Goal: Use online tool/utility: Utilize a website feature to perform a specific function

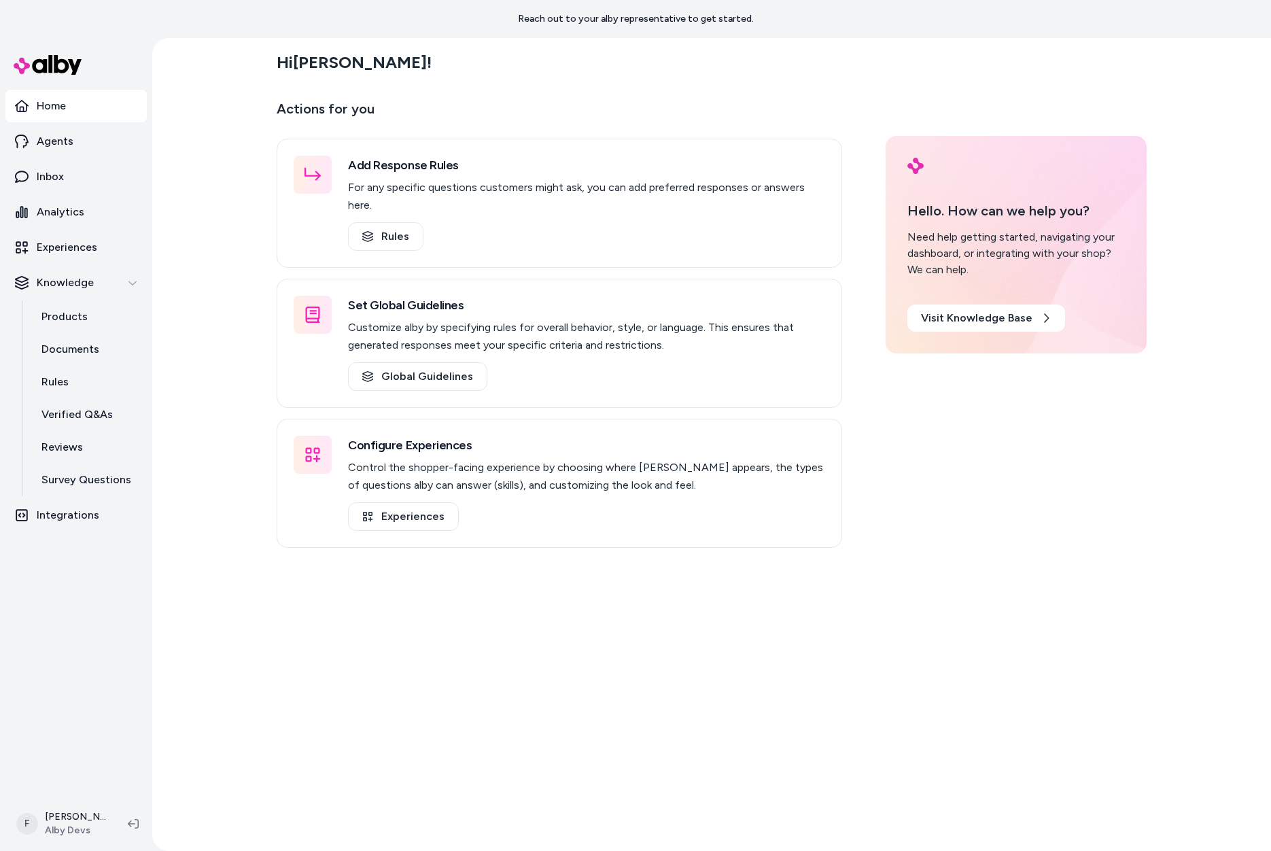
click at [233, 423] on div "Hi [PERSON_NAME] ! Actions for you Add Response Rules For any specific question…" at bounding box center [711, 444] width 1119 height 813
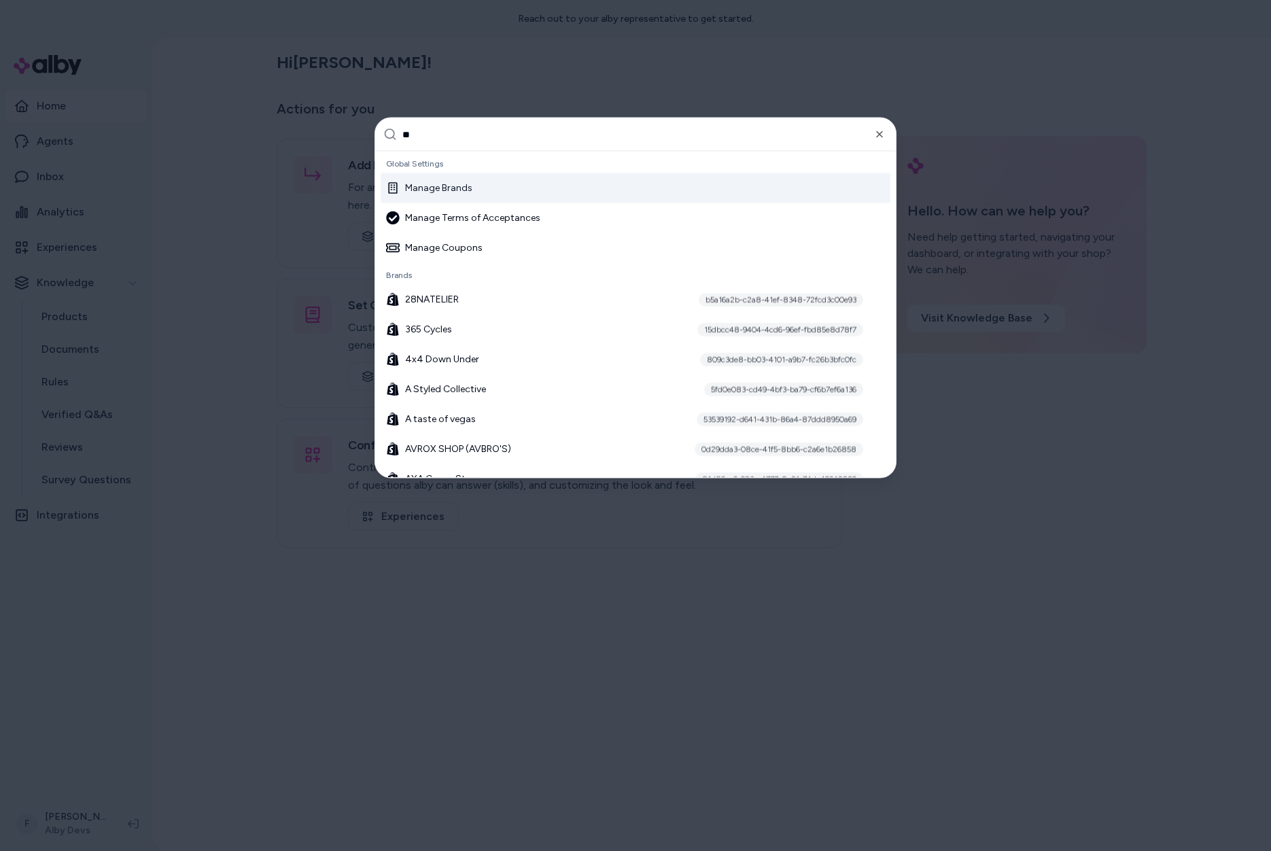
type input "***"
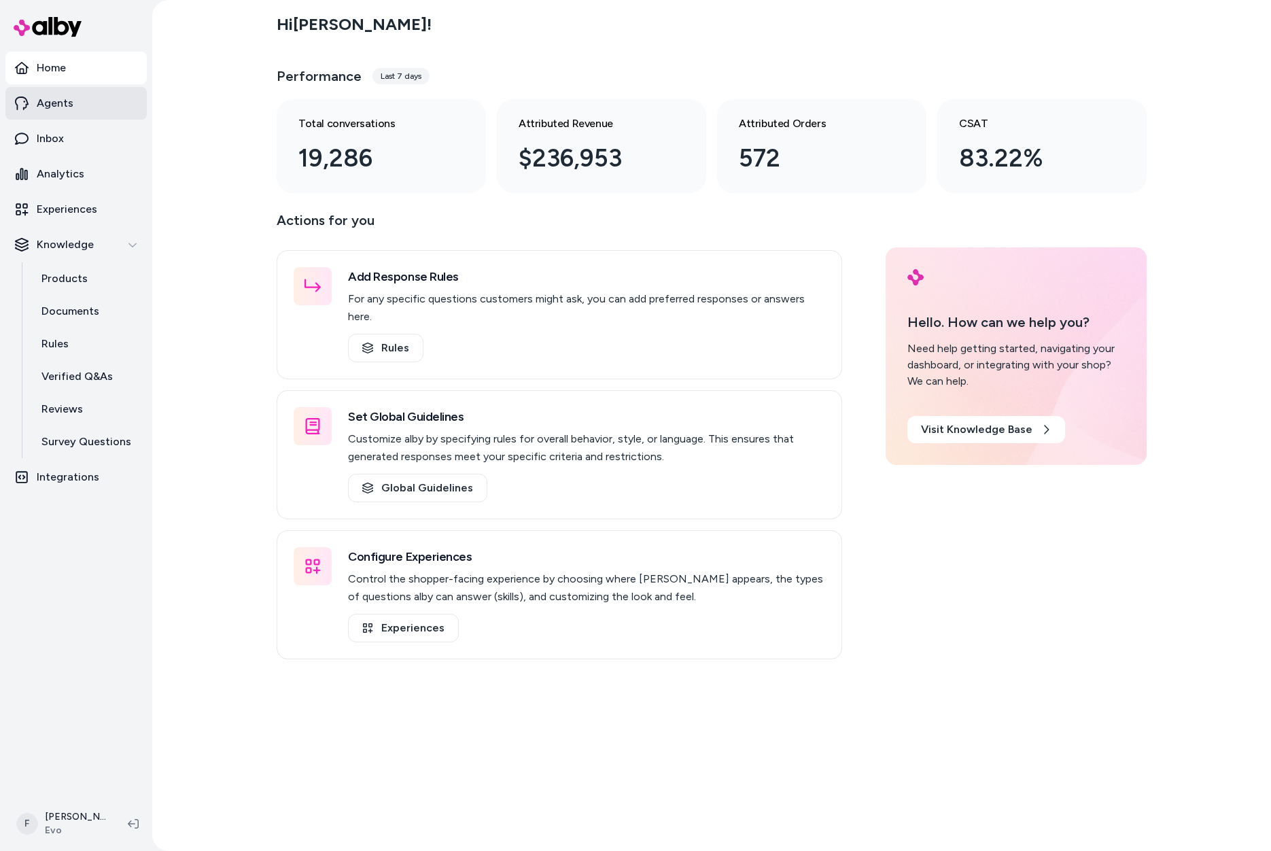
click at [65, 97] on p "Agents" at bounding box center [55, 103] width 37 height 16
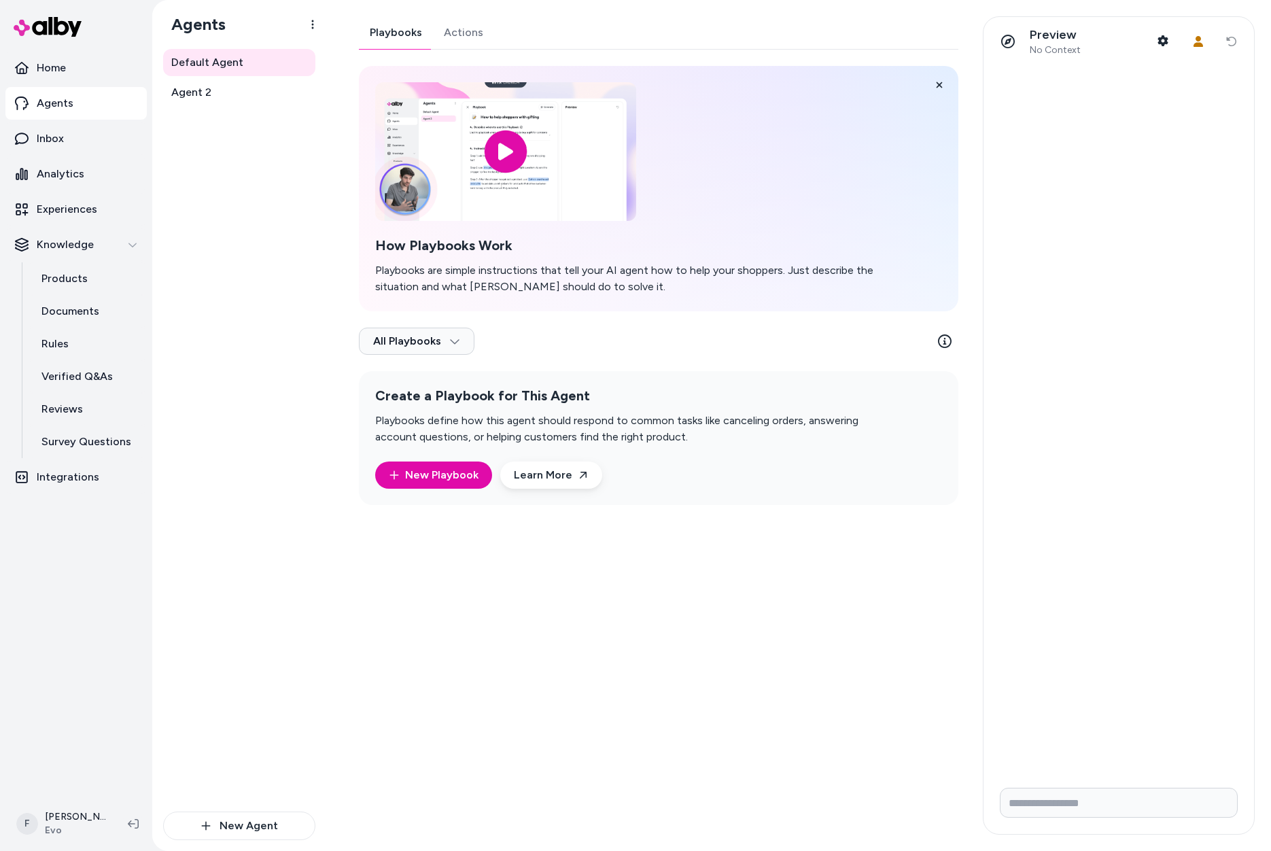
click at [475, 29] on link "Actions" at bounding box center [463, 32] width 61 height 33
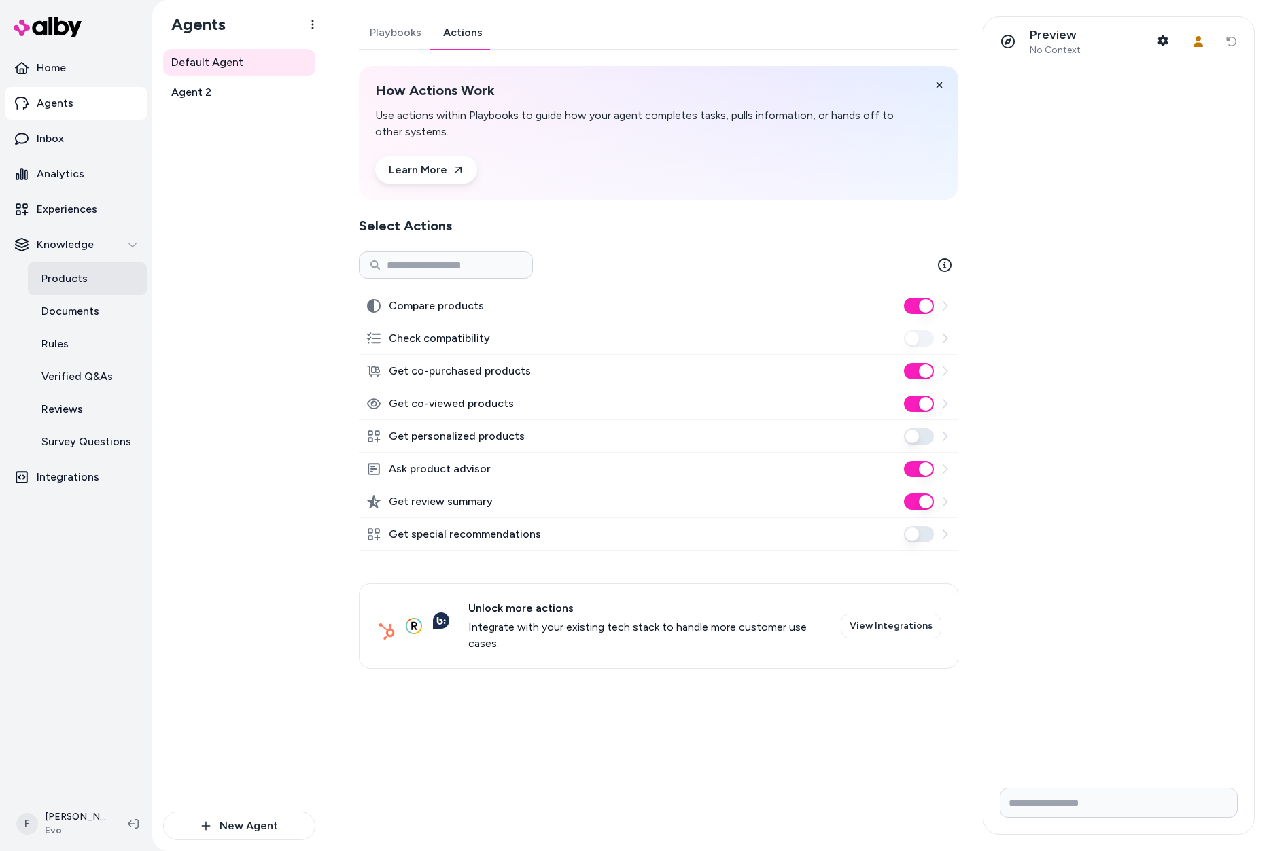
click at [63, 281] on p "Products" at bounding box center [64, 279] width 46 height 16
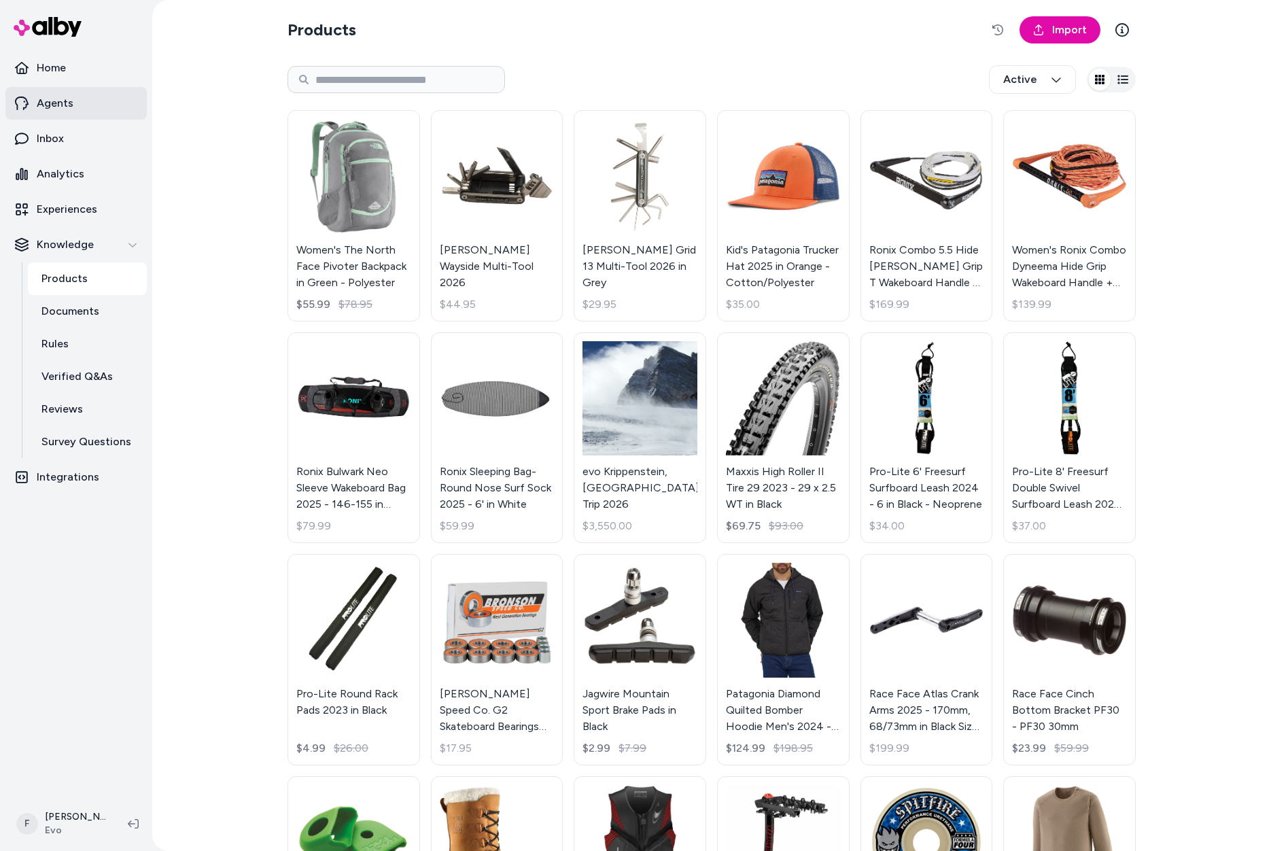
click at [71, 106] on p "Agents" at bounding box center [55, 103] width 37 height 16
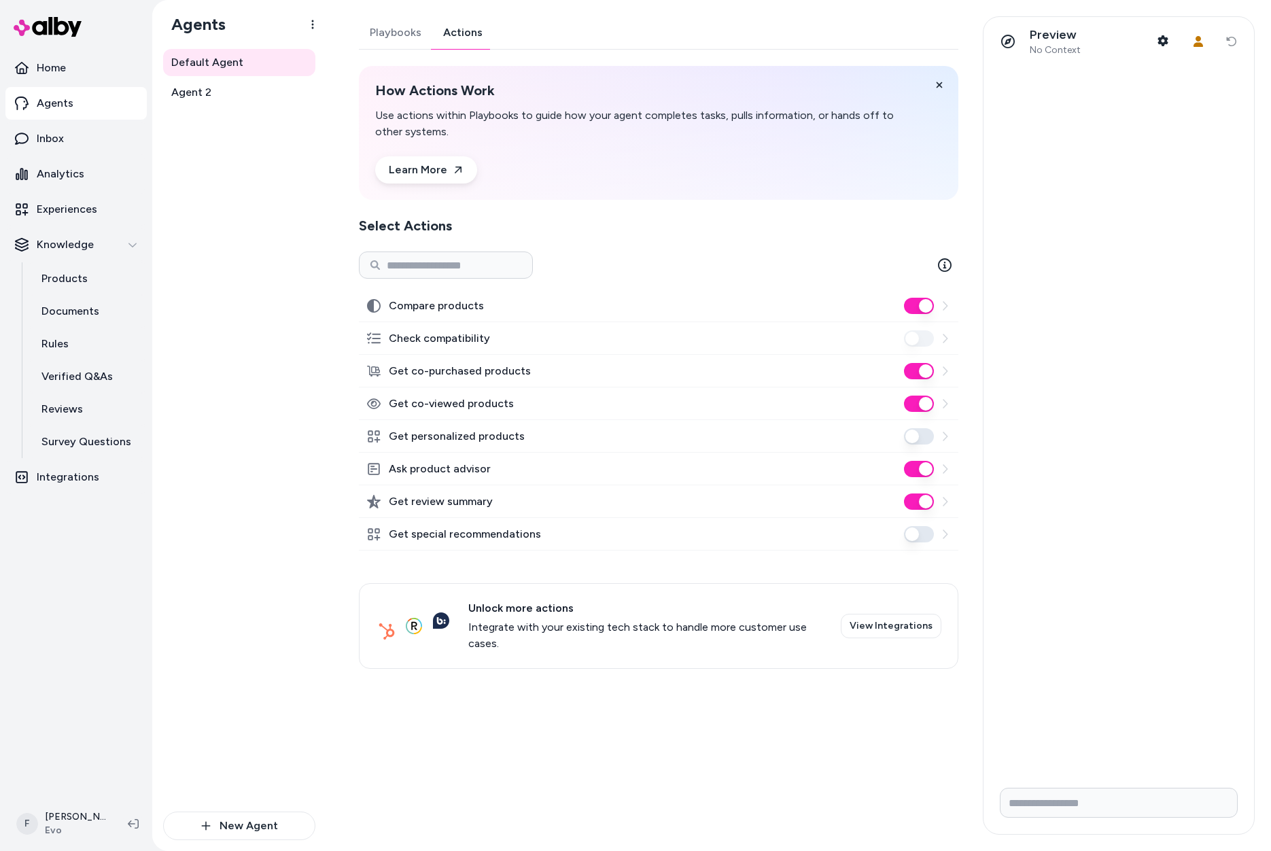
click at [474, 39] on link "Actions" at bounding box center [462, 32] width 61 height 33
click at [84, 279] on p "Products" at bounding box center [64, 279] width 46 height 16
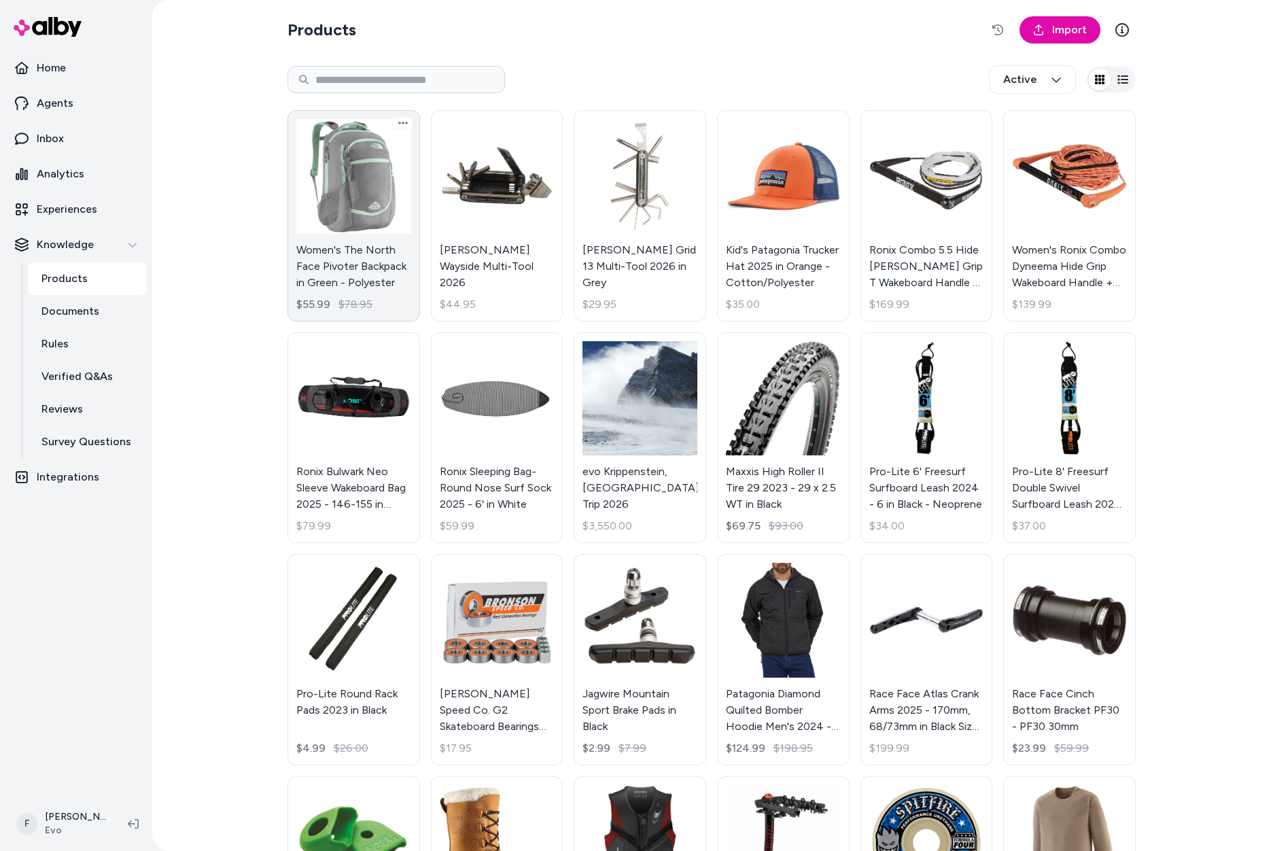
click at [347, 190] on link "Women's The North Face Pivoter Backpack in Green - Polyester $55.99 $78.95" at bounding box center [354, 215] width 133 height 211
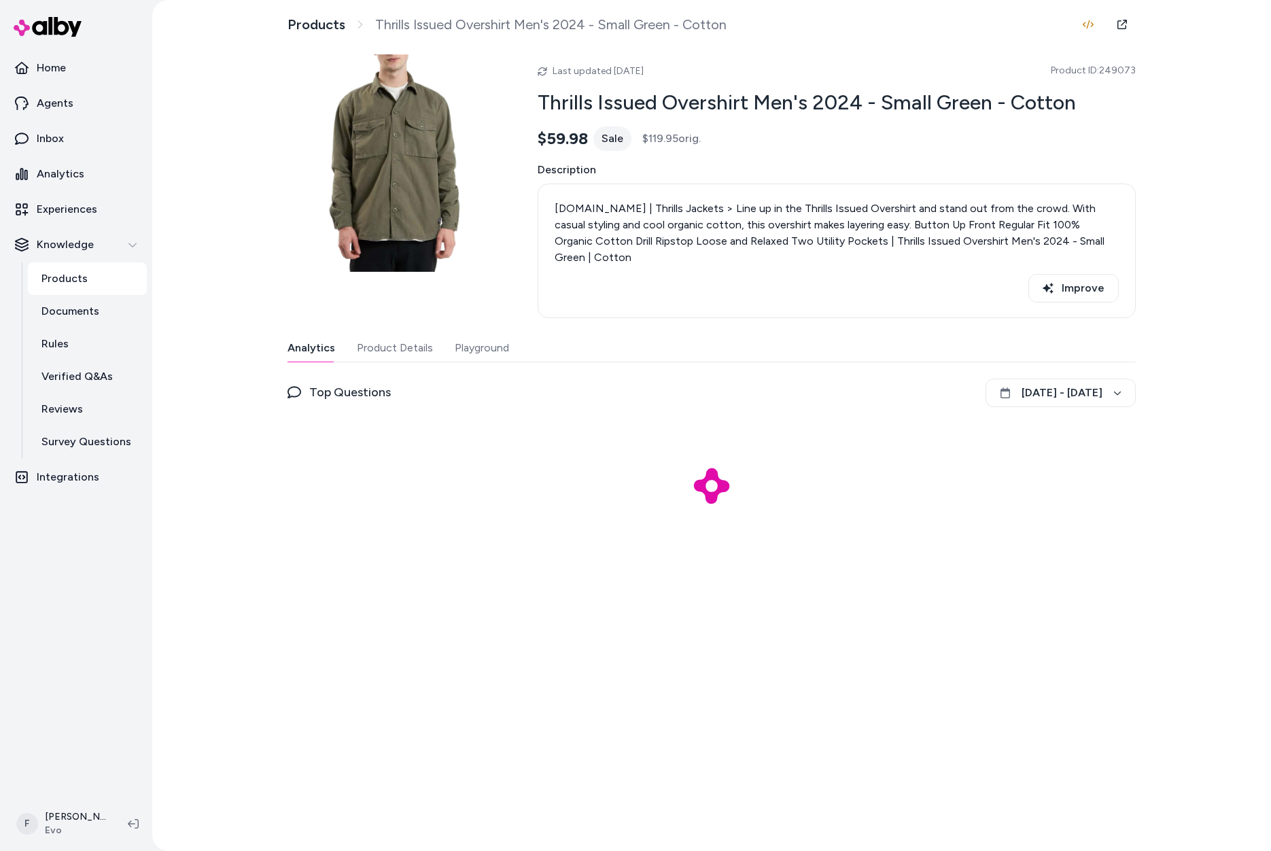
click at [477, 334] on button "Playground" at bounding box center [482, 347] width 54 height 27
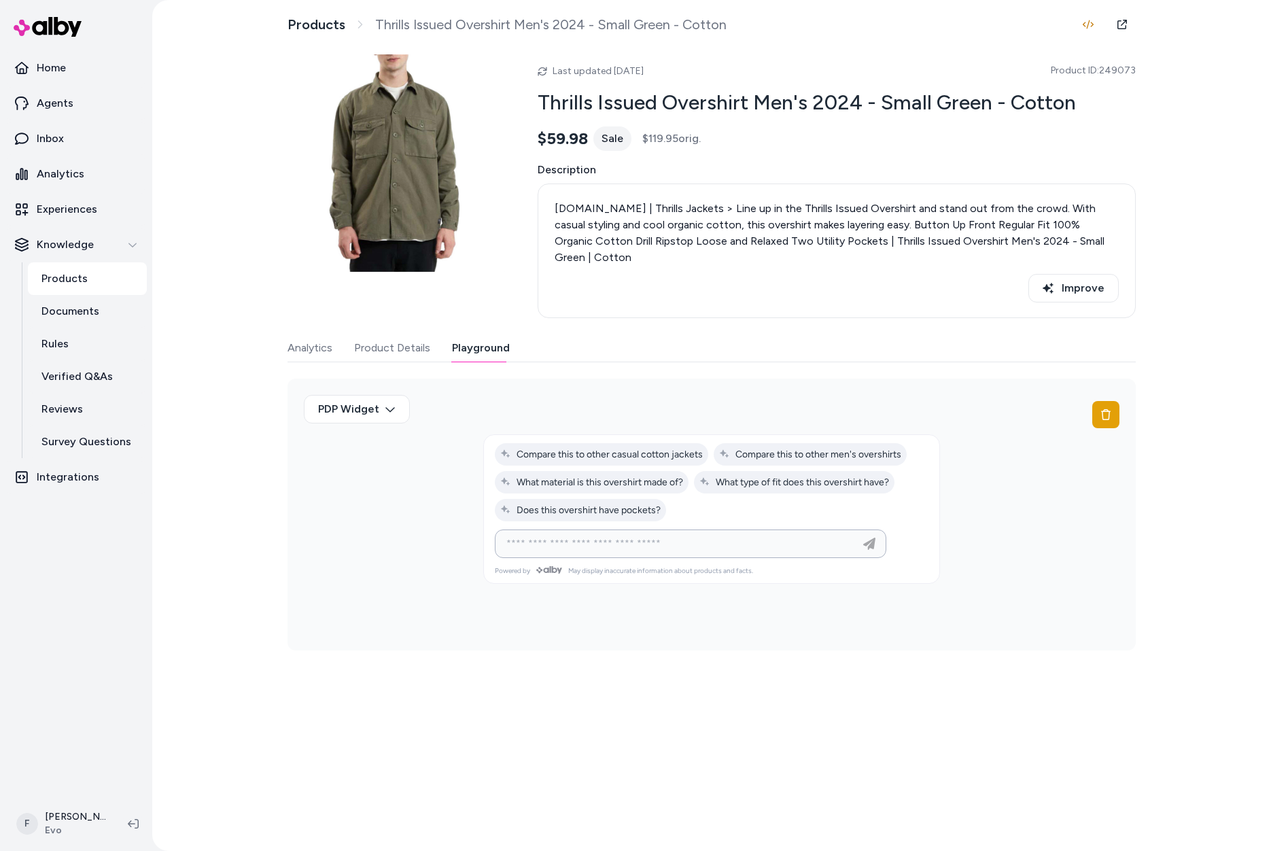
click at [582, 536] on input at bounding box center [677, 544] width 358 height 16
type input "**********"
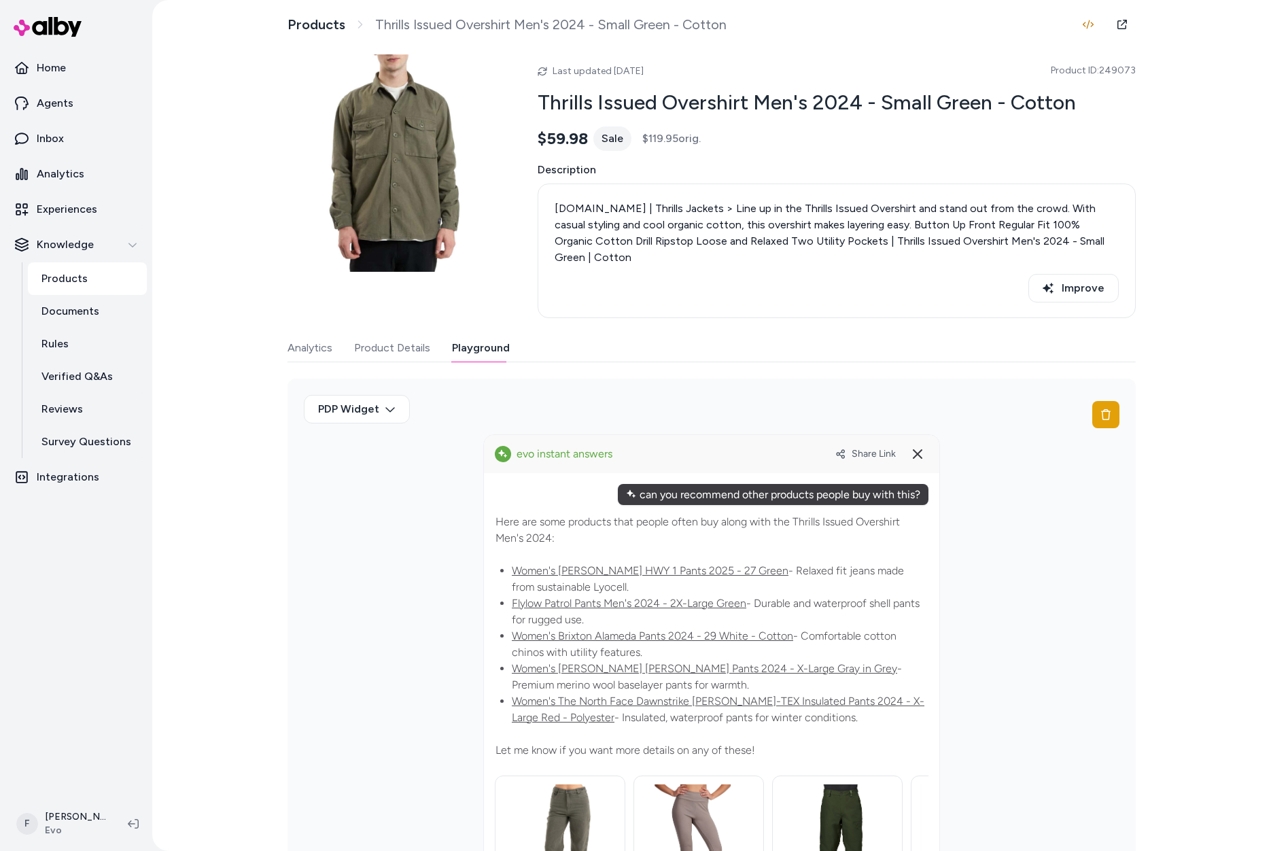
click at [867, 448] on span "Share Link" at bounding box center [874, 454] width 44 height 12
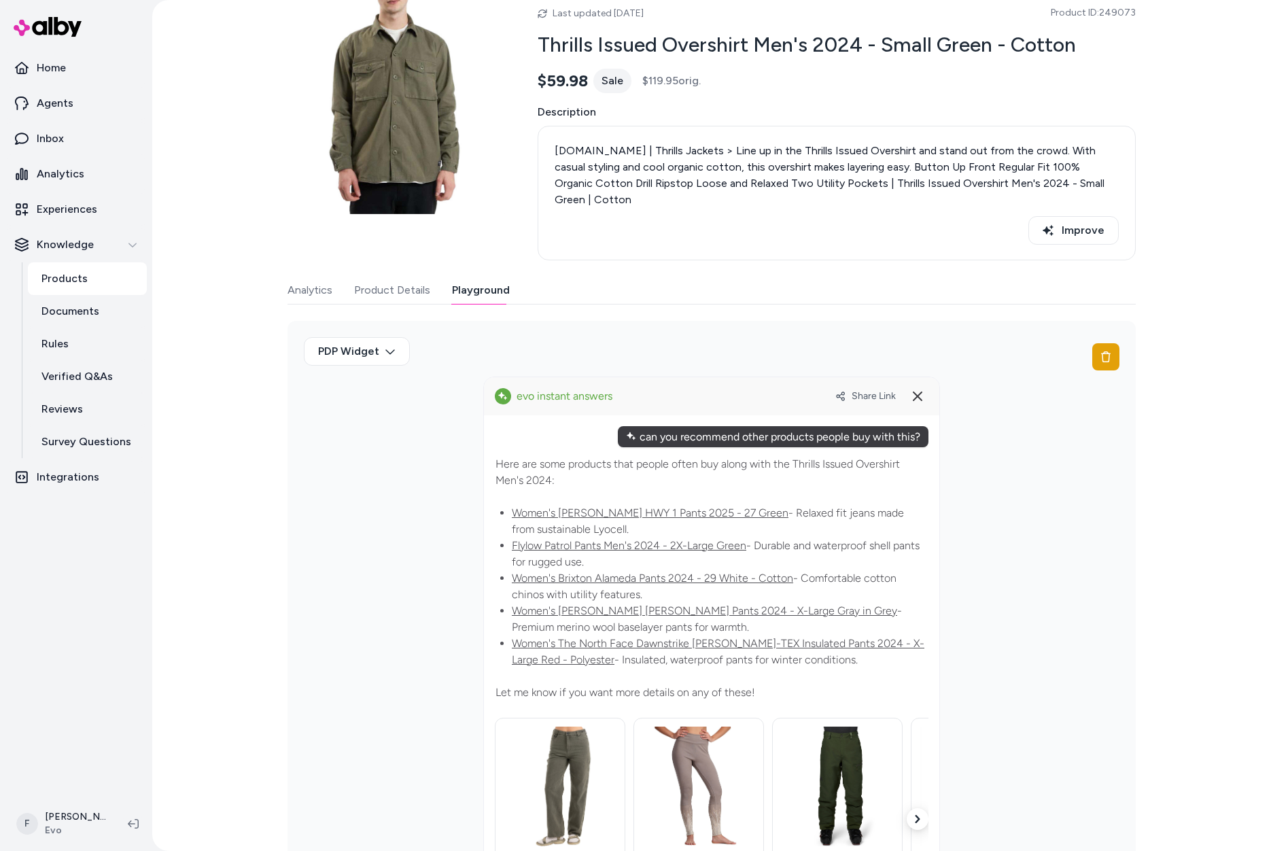
scroll to position [179, 0]
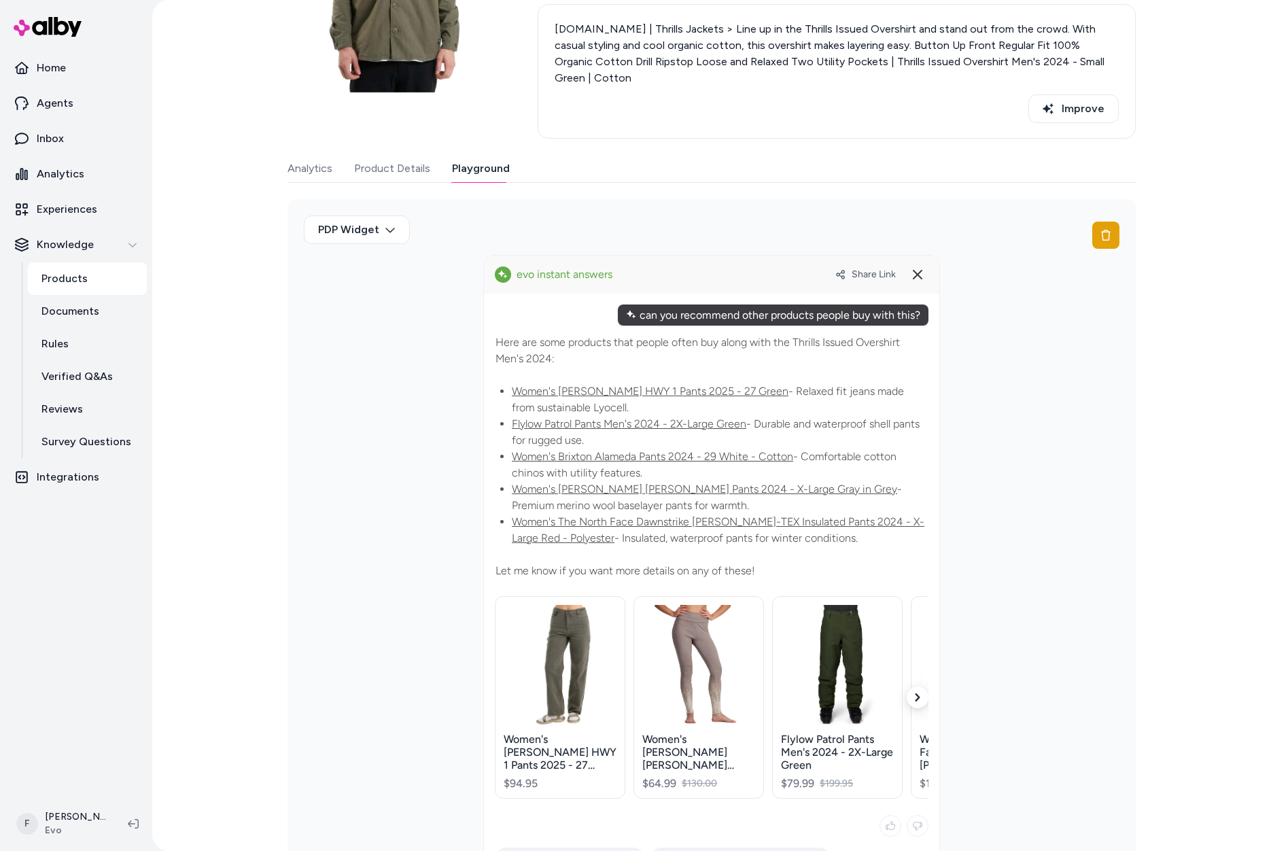
click at [839, 270] on icon at bounding box center [840, 274] width 9 height 9
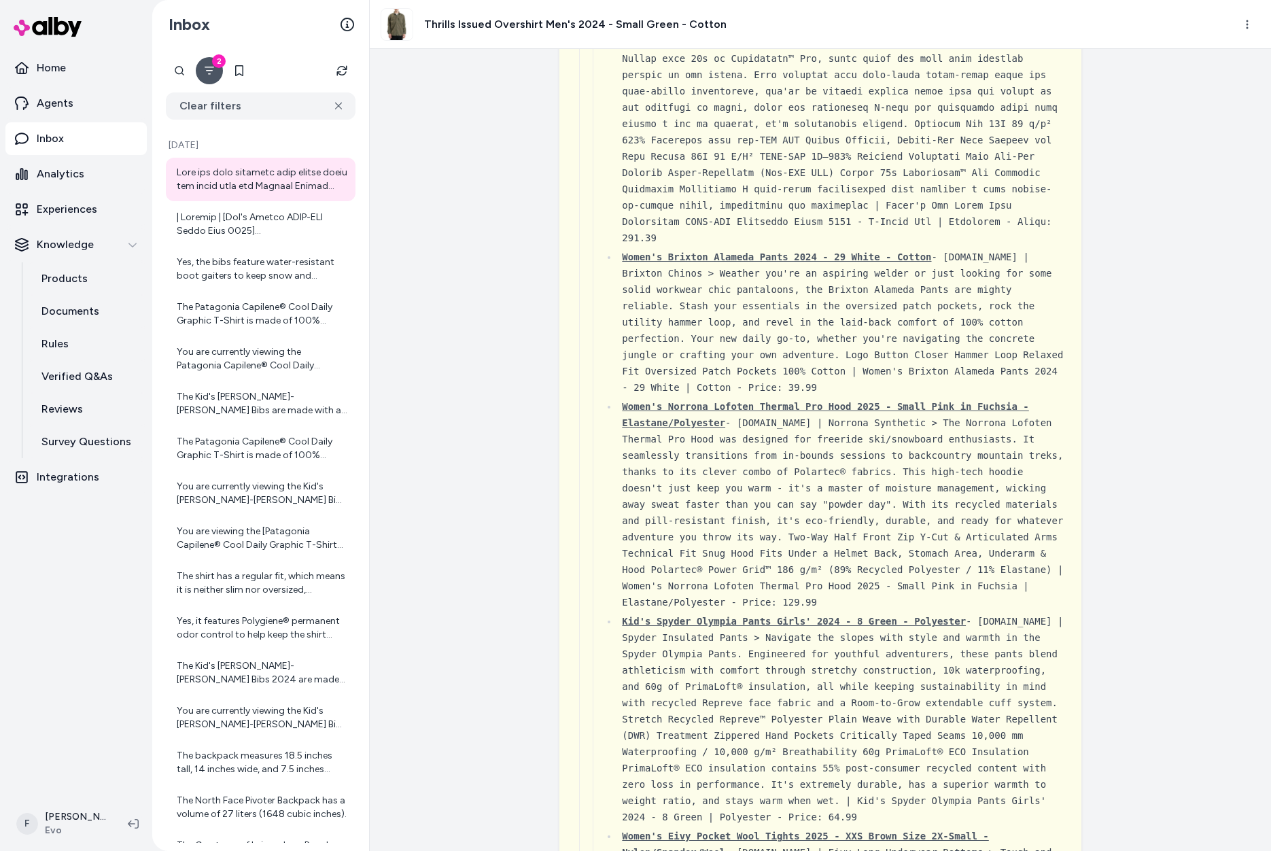
scroll to position [1622, 0]
